Goal: Task Accomplishment & Management: Use online tool/utility

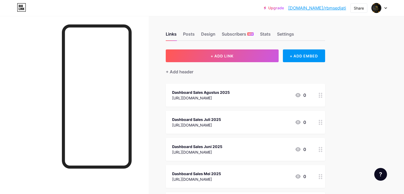
scroll to position [37, 0]
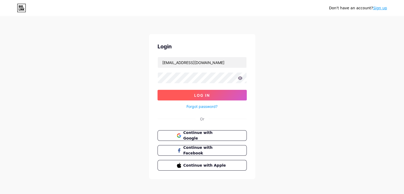
click at [192, 95] on button "Log In" at bounding box center [202, 95] width 89 height 11
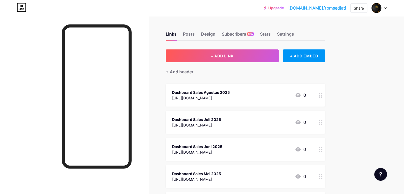
scroll to position [33, 0]
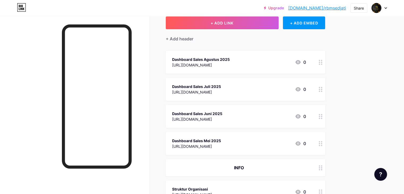
drag, startPoint x: 197, startPoint y: 145, endPoint x: 221, endPoint y: 147, distance: 24.3
click at [221, 147] on div "[URL][DOMAIN_NAME]" at bounding box center [196, 147] width 49 height 6
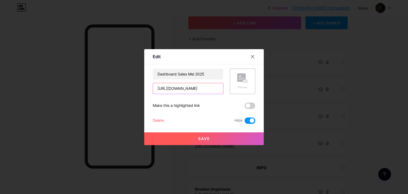
click at [202, 88] on input "[URL][DOMAIN_NAME]" at bounding box center [188, 88] width 70 height 11
click at [251, 57] on icon at bounding box center [253, 57] width 4 height 4
